Goal: Answer question/provide support: Share knowledge or assist other users

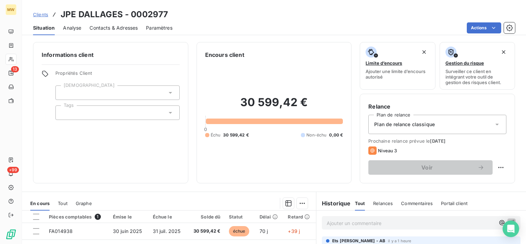
scroll to position [69, 0]
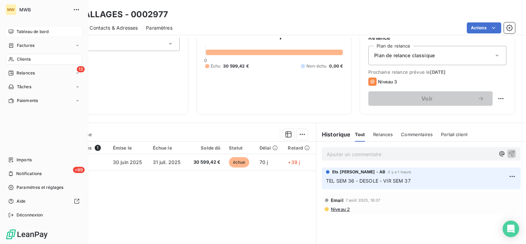
click at [25, 30] on span "Tableau de bord" at bounding box center [33, 32] width 32 height 6
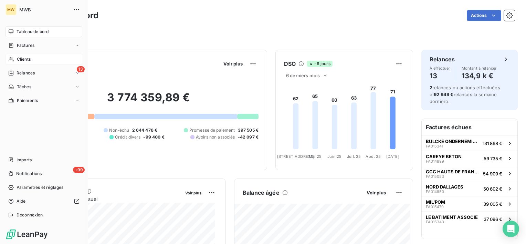
click at [20, 57] on span "Clients" at bounding box center [24, 59] width 14 height 6
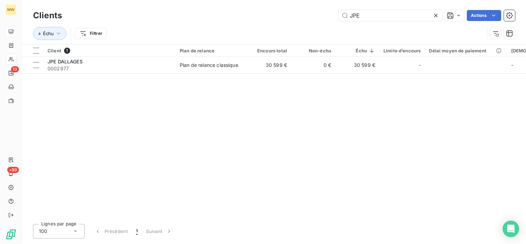
drag, startPoint x: 365, startPoint y: 13, endPoint x: 308, endPoint y: 9, distance: 57.2
click at [313, 9] on div "Clients JPE Actions" at bounding box center [274, 15] width 482 height 14
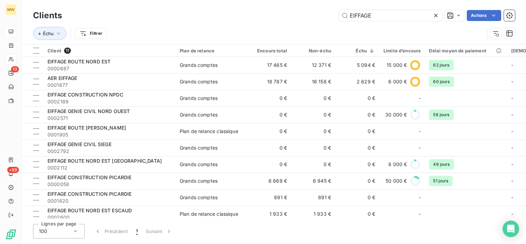
type input "EIFFAGE"
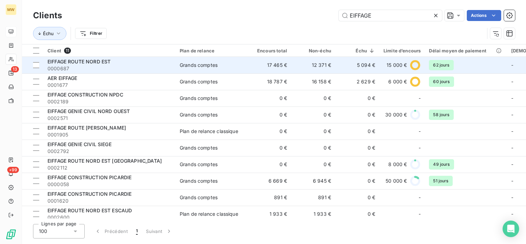
click at [160, 69] on span "0000687" at bounding box center [109, 68] width 124 height 7
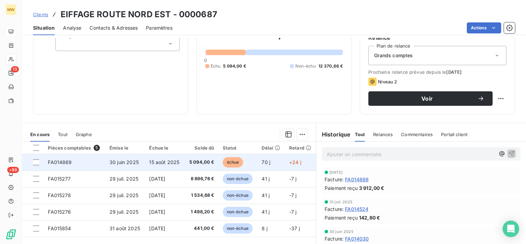
scroll to position [103, 0]
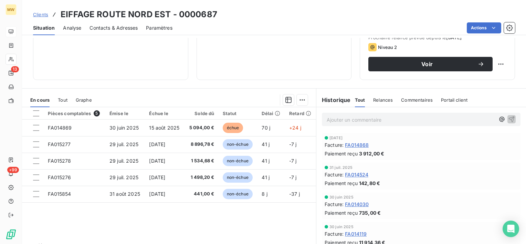
click at [351, 118] on p "Ajouter un commentaire ﻿" at bounding box center [411, 119] width 168 height 9
